Goal: Register for event/course

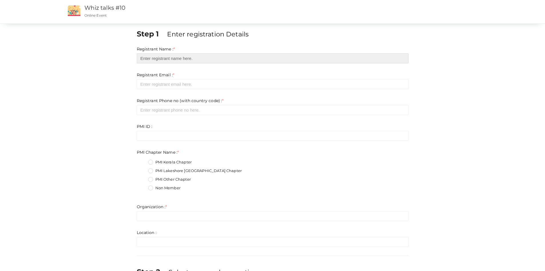
click at [175, 60] on input "text" at bounding box center [273, 58] width 272 height 10
type input "[PERSON_NAME]"
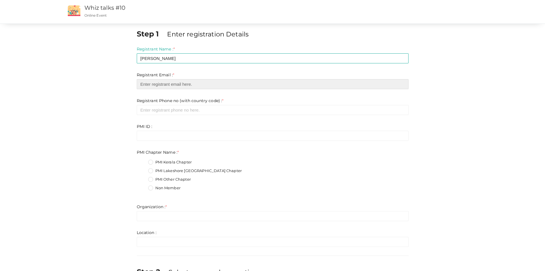
click at [176, 86] on input "email" at bounding box center [273, 84] width 272 height 10
click at [170, 84] on input "email" at bounding box center [273, 84] width 272 height 10
type input "[EMAIL_ADDRESS][DOMAIN_NAME]"
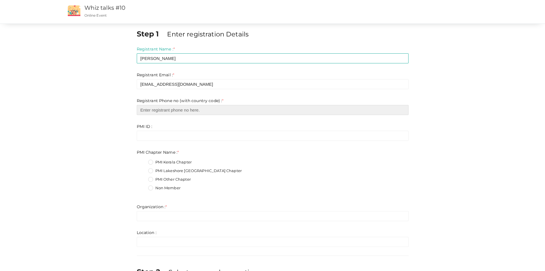
type input "4376627795"
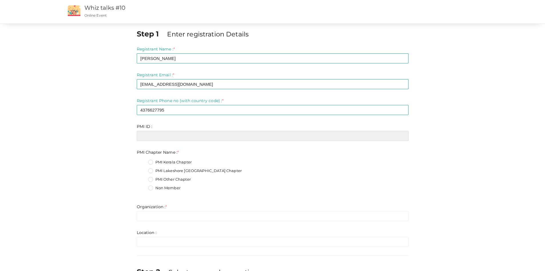
click at [171, 137] on input "text" at bounding box center [273, 136] width 272 height 10
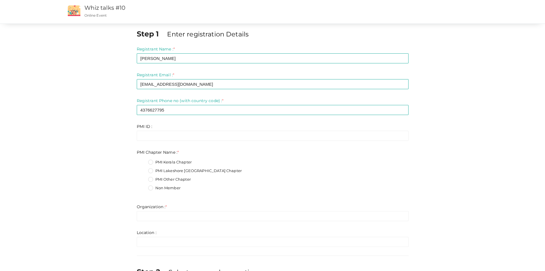
click at [329, 187] on div "Non Member" at bounding box center [278, 188] width 261 height 7
click at [152, 172] on label "PMI Lakeshore [GEOGRAPHIC_DATA] Chapter" at bounding box center [195, 171] width 94 height 6
click at [143, 169] on Name\+1 "PMI Lakeshore [GEOGRAPHIC_DATA] Chapter" at bounding box center [143, 169] width 0 height 0
click at [159, 130] on div "PMI ID : * Invalid Email Required. Limit exceeds. Limit is - Invalid email Inva…" at bounding box center [273, 131] width 272 height 17
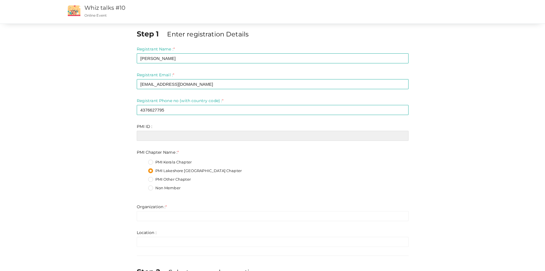
click at [161, 136] on input "text" at bounding box center [273, 136] width 272 height 10
paste input "9655652"
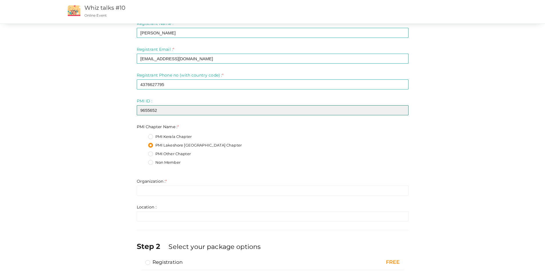
scroll to position [38, 0]
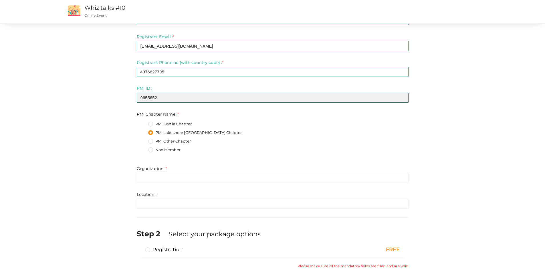
type input "9655652"
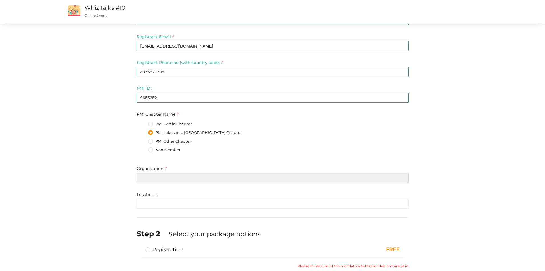
click at [202, 181] on input "text" at bounding box center [273, 178] width 272 height 10
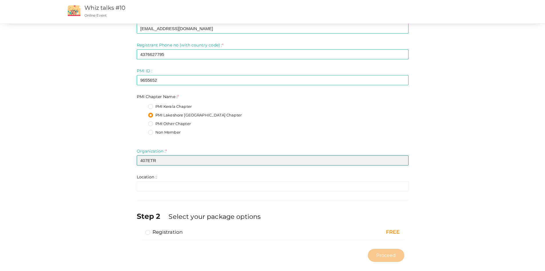
scroll to position [64, 0]
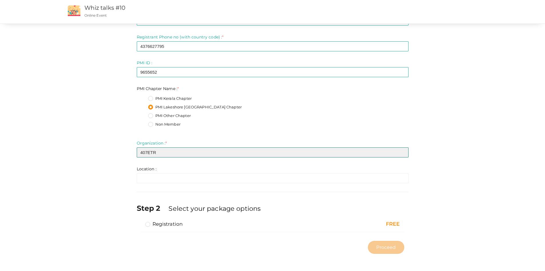
type input "407ETR"
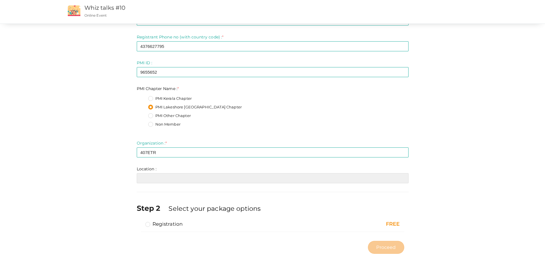
click at [197, 179] on input "text" at bounding box center [273, 178] width 272 height 10
type input "M"
type input "[GEOGRAPHIC_DATA]"
click at [149, 226] on label "Registration" at bounding box center [164, 223] width 38 height 7
click at [140, 221] on input "Registration" at bounding box center [140, 221] width 0 height 0
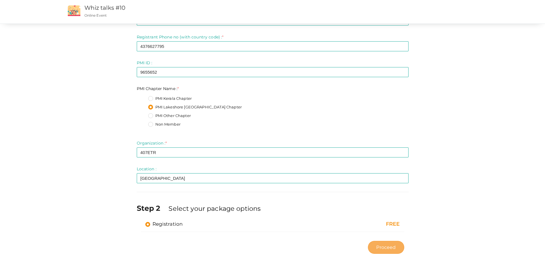
click at [382, 250] on span "Proceed" at bounding box center [386, 247] width 19 height 7
